Goal: Task Accomplishment & Management: Manage account settings

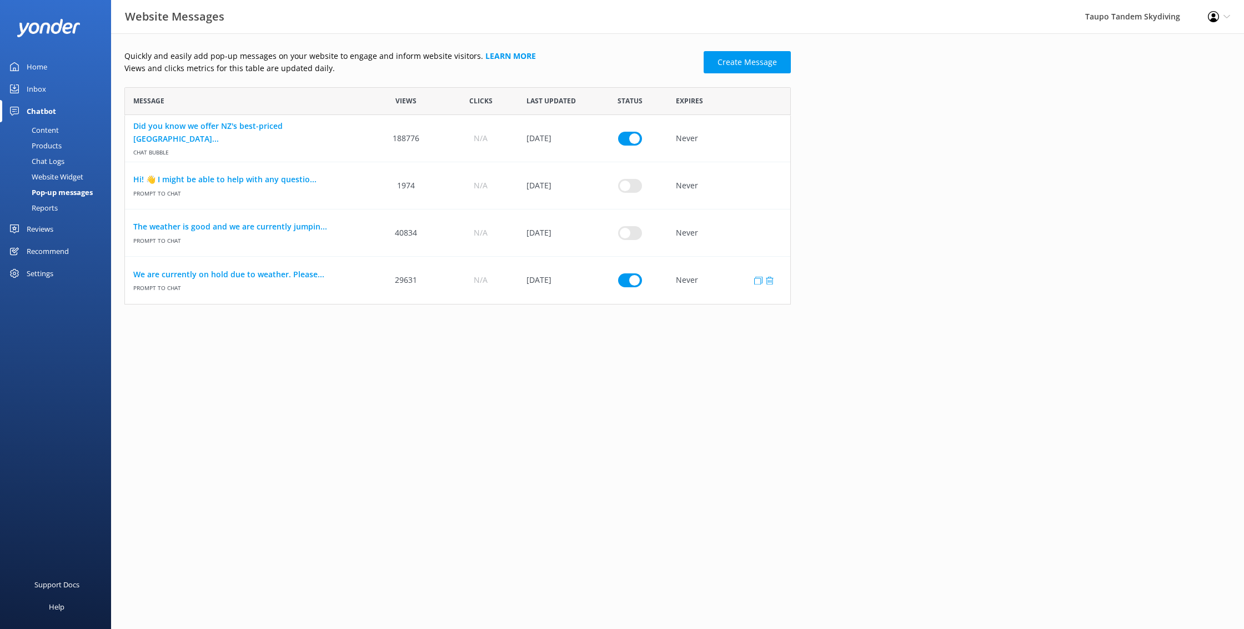
scroll to position [217, 666]
click at [255, 280] on span "Prompt to Chat" at bounding box center [246, 286] width 227 height 12
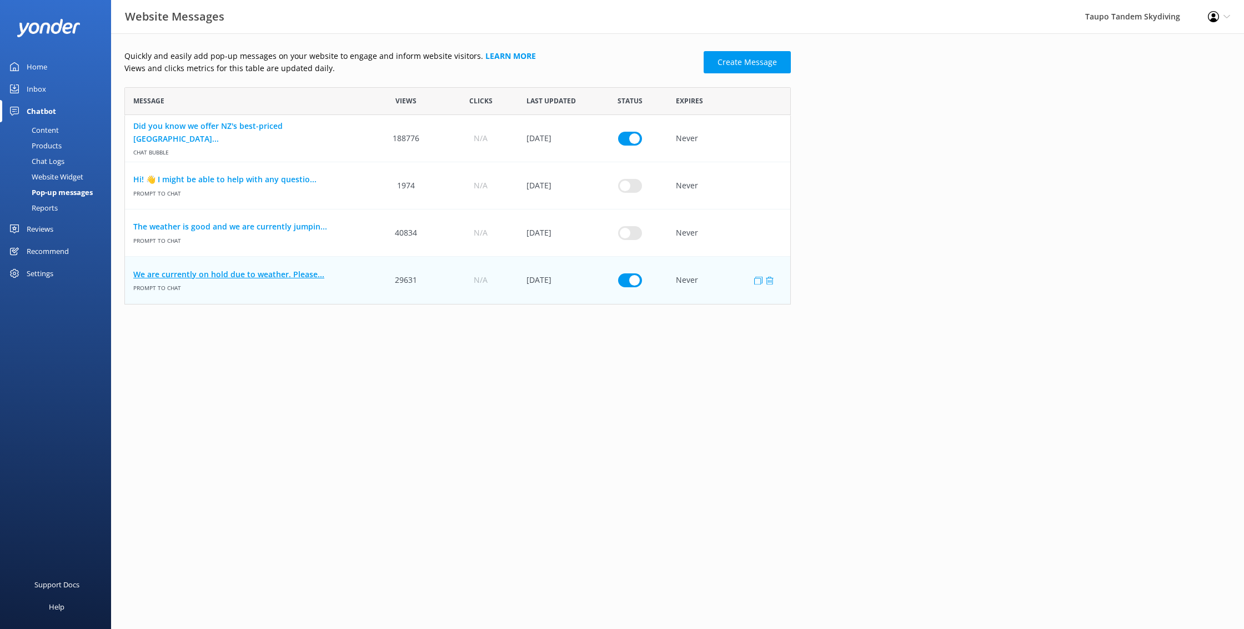
click at [265, 275] on link "We are currently on hold due to weather. Please..." at bounding box center [246, 274] width 227 height 12
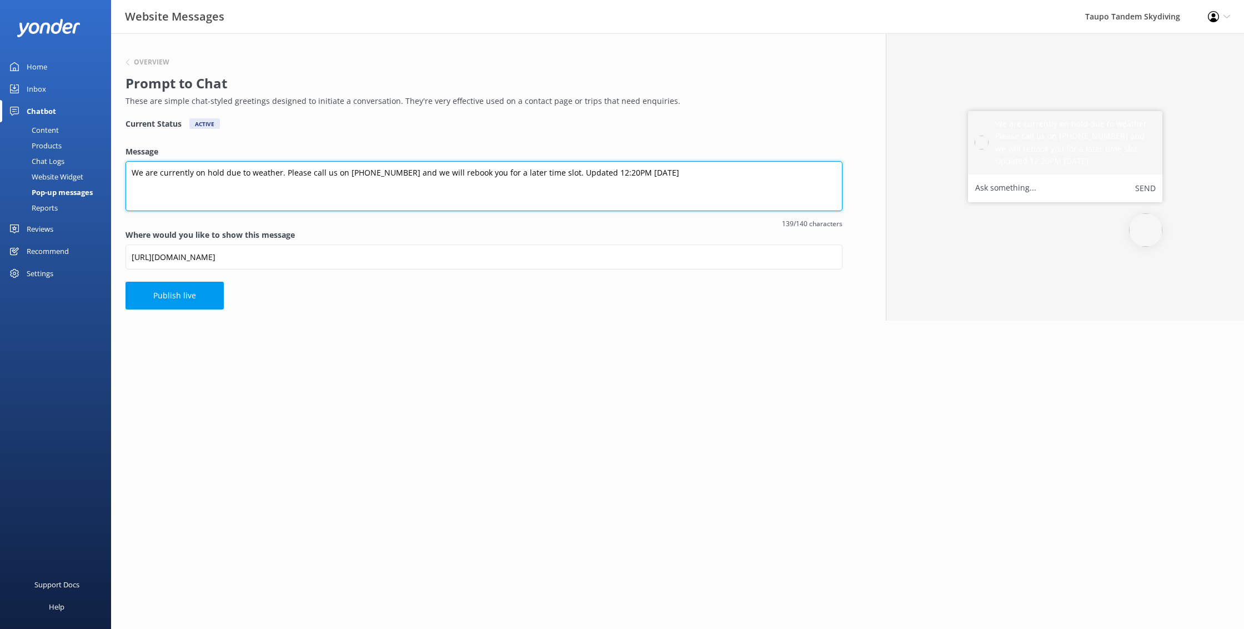
click at [594, 173] on textarea "We are currently on hold due to weather. Please call us on [PHONE_NUMBER] and w…" at bounding box center [484, 186] width 717 height 50
type textarea "We are currently on hold due to weather. Please call us on [PHONE_NUMBER] and w…"
